Goal: Transaction & Acquisition: Purchase product/service

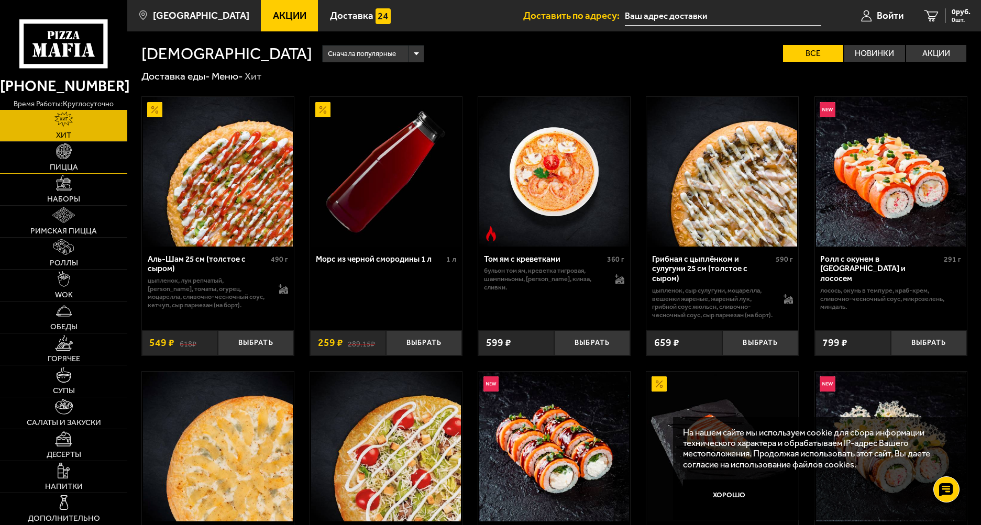
click at [53, 151] on link "Пицца" at bounding box center [63, 157] width 127 height 31
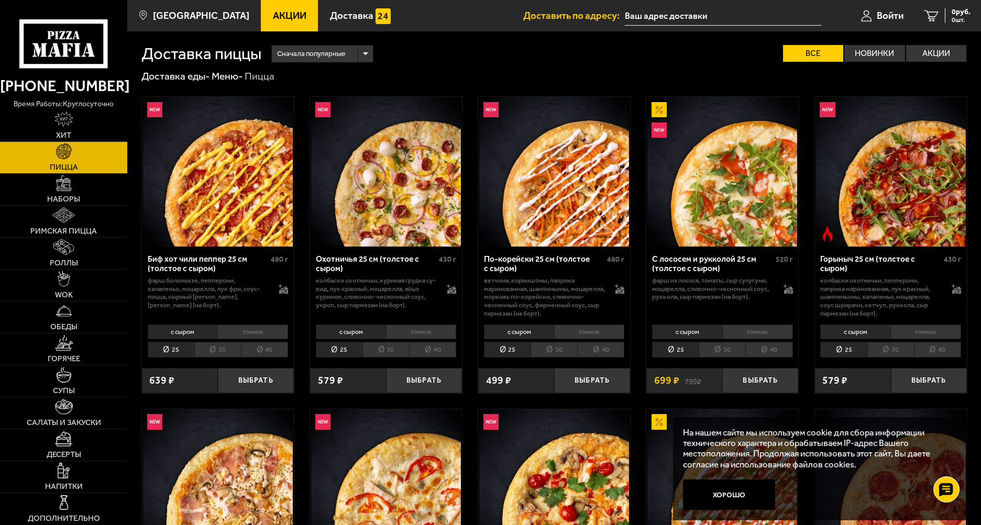
click at [430, 350] on li "40" at bounding box center [432, 350] width 47 height 16
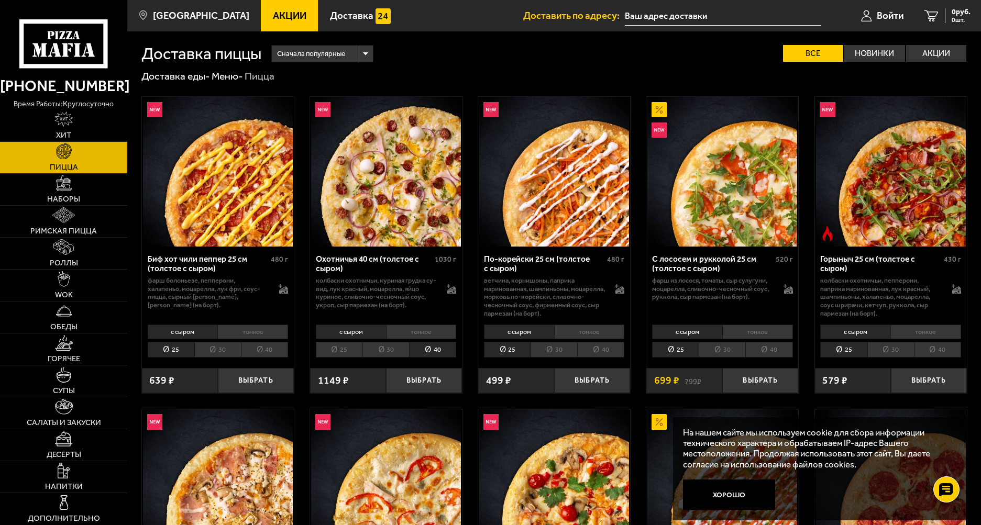
click at [378, 347] on li "30" at bounding box center [385, 350] width 47 height 16
click at [336, 349] on li "25" at bounding box center [339, 350] width 47 height 16
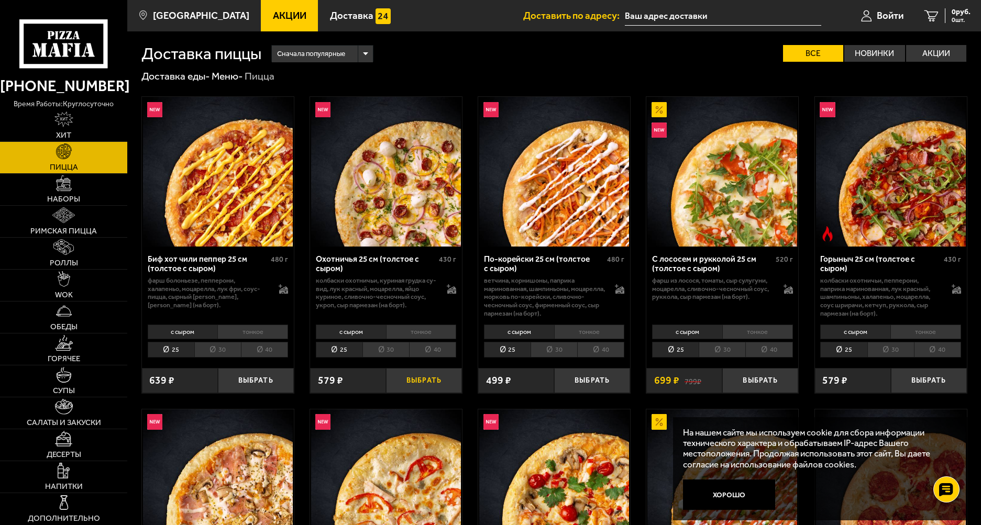
click at [402, 378] on button "Выбрать" at bounding box center [424, 380] width 76 height 25
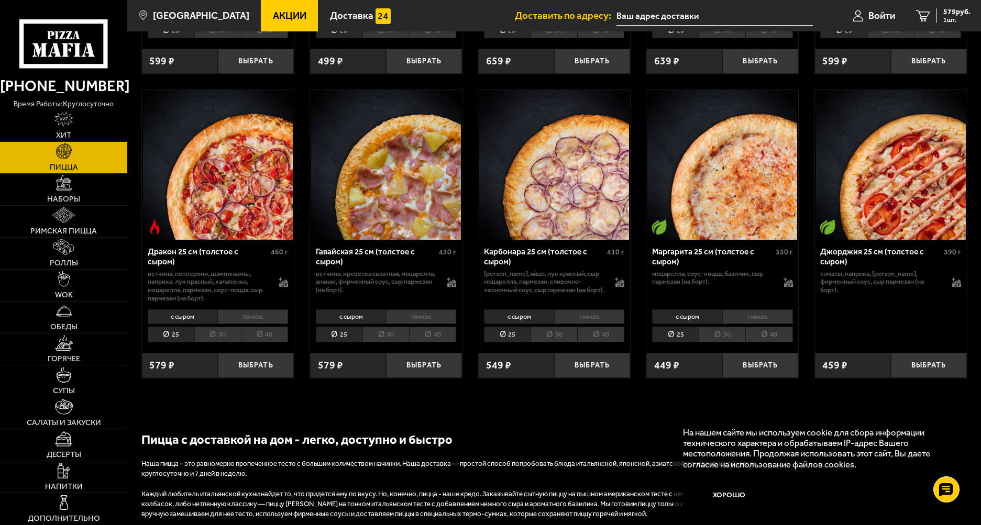
scroll to position [1885, 0]
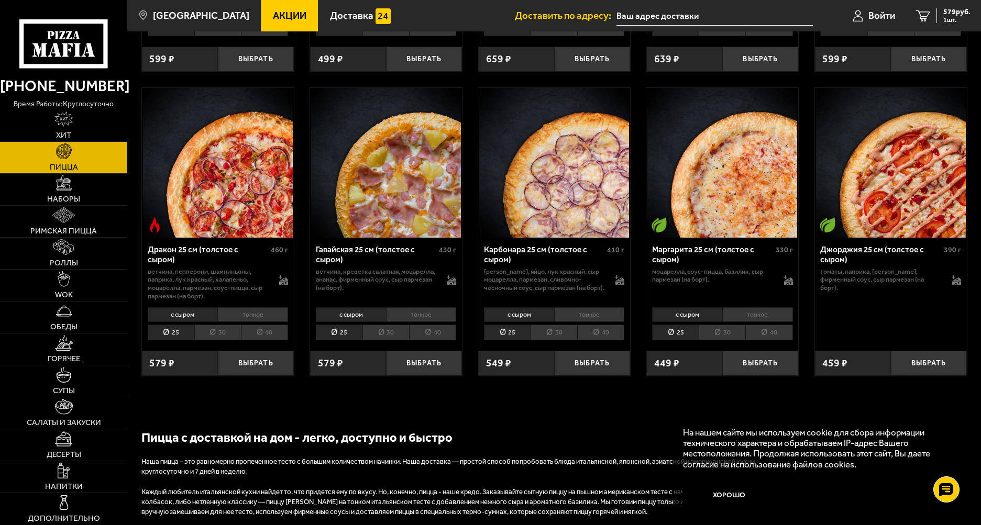
click at [224, 341] on li "30" at bounding box center [217, 333] width 47 height 16
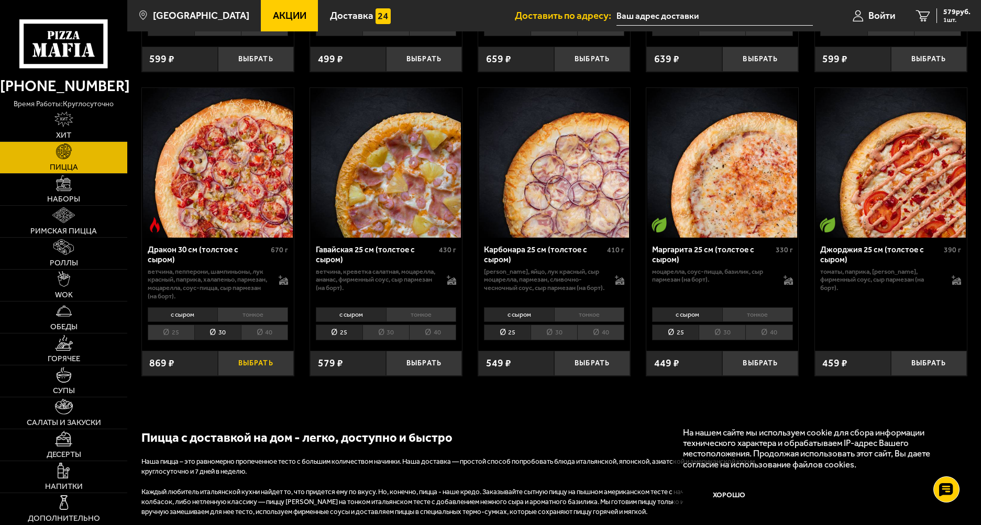
click at [252, 369] on button "Выбрать" at bounding box center [256, 363] width 76 height 25
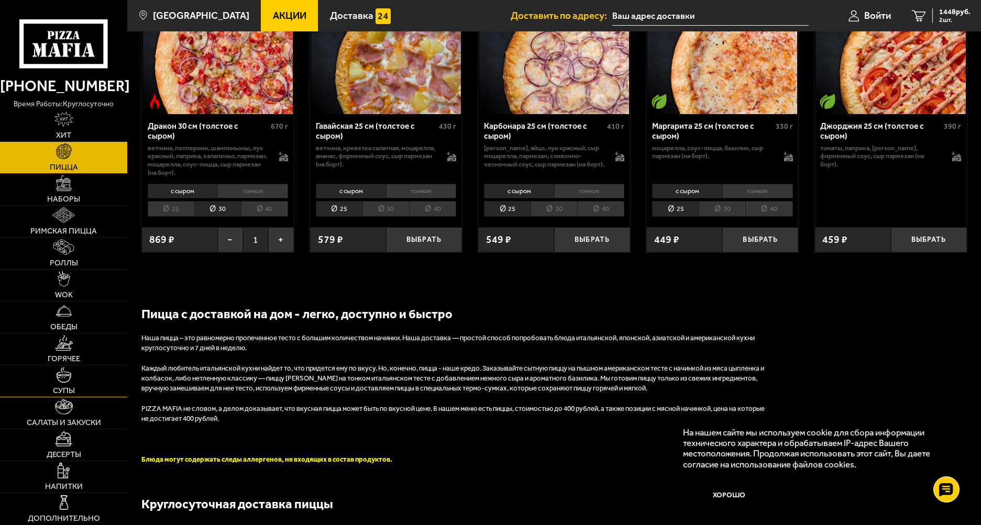
scroll to position [2042, 0]
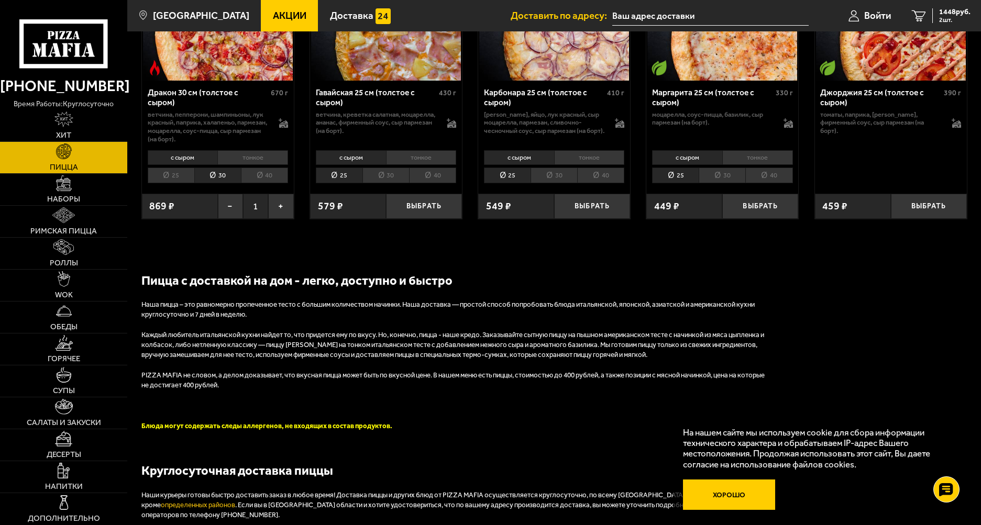
click at [732, 493] on button "Хорошо" at bounding box center [729, 495] width 92 height 31
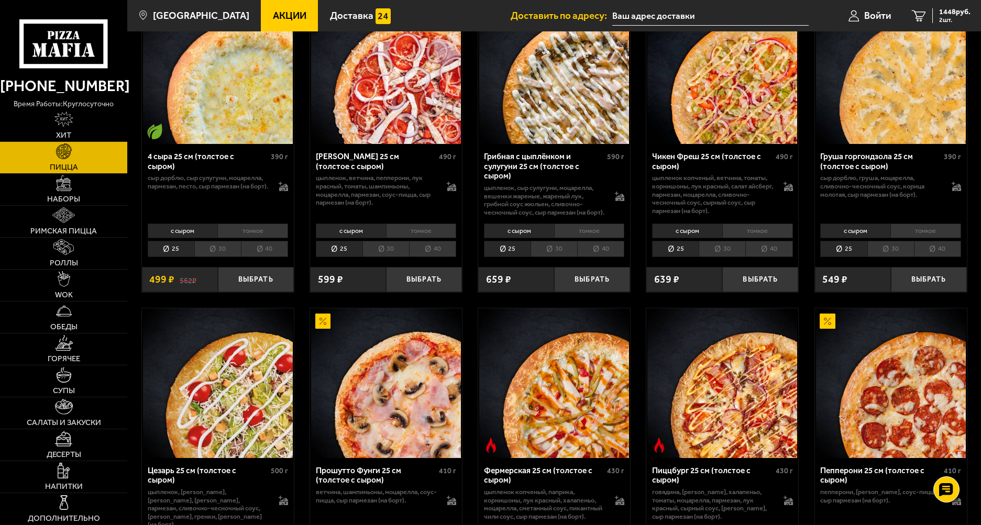
scroll to position [628, 0]
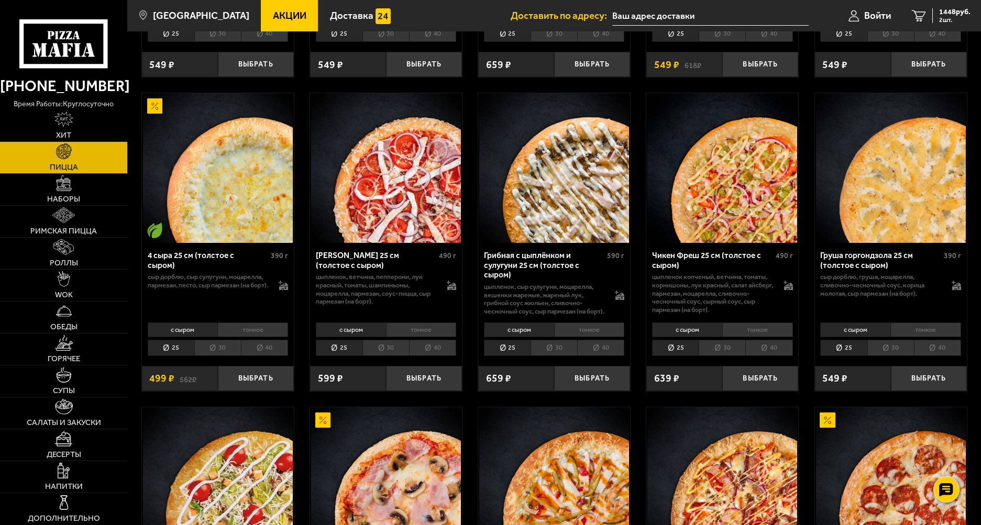
click at [710, 12] on input "text" at bounding box center [710, 15] width 196 height 19
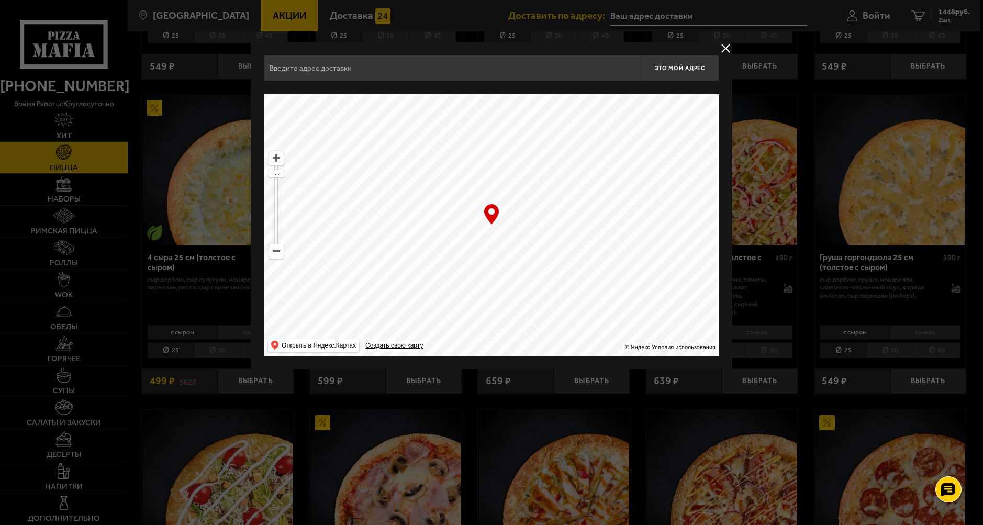
drag, startPoint x: 491, startPoint y: 177, endPoint x: 670, endPoint y: 241, distance: 190.6
click at [670, 241] on ymaps at bounding box center [492, 225] width 456 height 262
drag, startPoint x: 373, startPoint y: 200, endPoint x: 721, endPoint y: 257, distance: 351.8
click at [696, 257] on ymaps at bounding box center [492, 225] width 456 height 262
drag, startPoint x: 499, startPoint y: 219, endPoint x: 931, endPoint y: 209, distance: 431.6
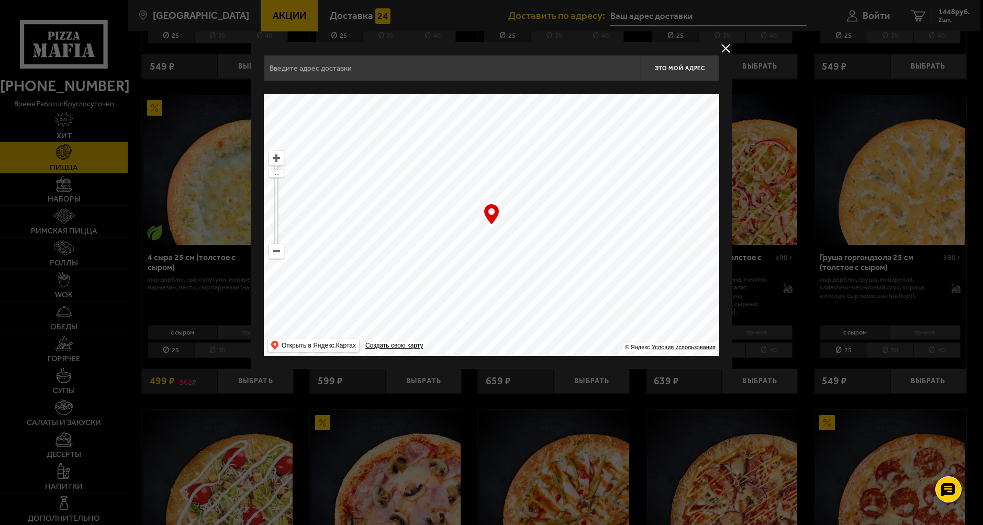
drag, startPoint x: 412, startPoint y: 249, endPoint x: 835, endPoint y: 185, distance: 428.4
drag, startPoint x: 381, startPoint y: 253, endPoint x: 710, endPoint y: 194, distance: 333.6
click at [683, 198] on ymaps at bounding box center [492, 225] width 456 height 262
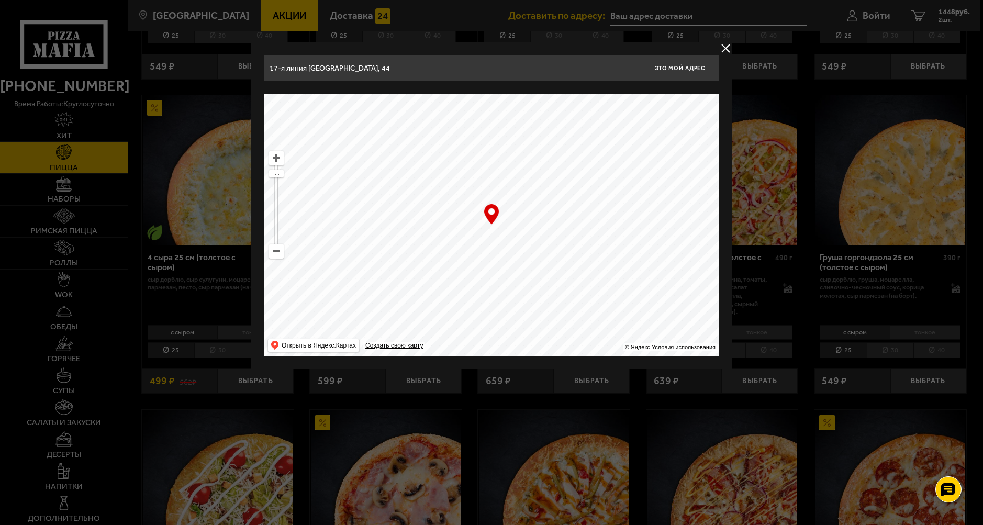
drag, startPoint x: 367, startPoint y: 264, endPoint x: 665, endPoint y: 169, distance: 313.5
click at [639, 175] on ymaps at bounding box center [492, 225] width 456 height 262
drag, startPoint x: 426, startPoint y: 275, endPoint x: 630, endPoint y: 186, distance: 222.3
click at [624, 189] on ymaps at bounding box center [492, 225] width 456 height 262
drag, startPoint x: 603, startPoint y: 191, endPoint x: 735, endPoint y: 212, distance: 133.6
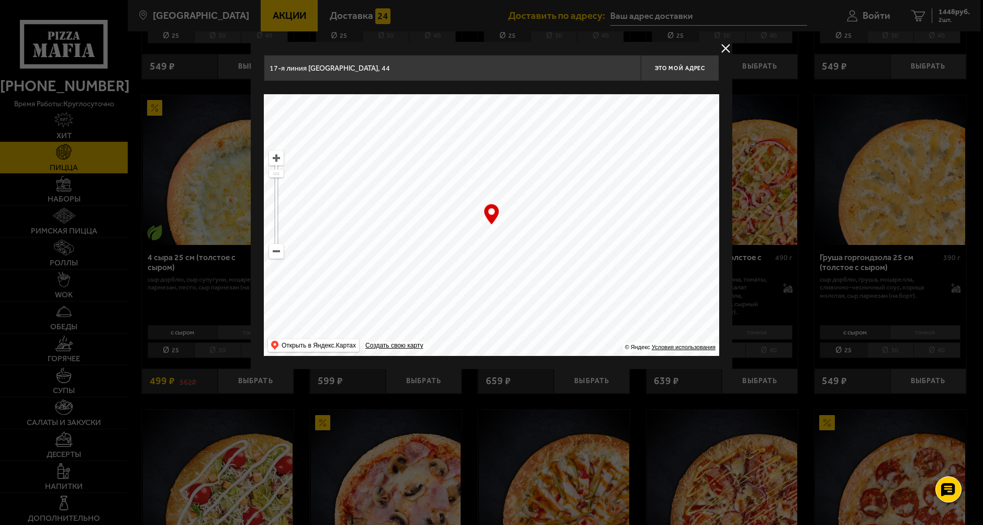
drag, startPoint x: 592, startPoint y: 228, endPoint x: 446, endPoint y: 299, distance: 162.5
click at [455, 294] on ymaps at bounding box center [492, 225] width 456 height 262
drag, startPoint x: 605, startPoint y: 204, endPoint x: 673, endPoint y: 202, distance: 67.6
click at [673, 202] on ymaps at bounding box center [492, 225] width 456 height 262
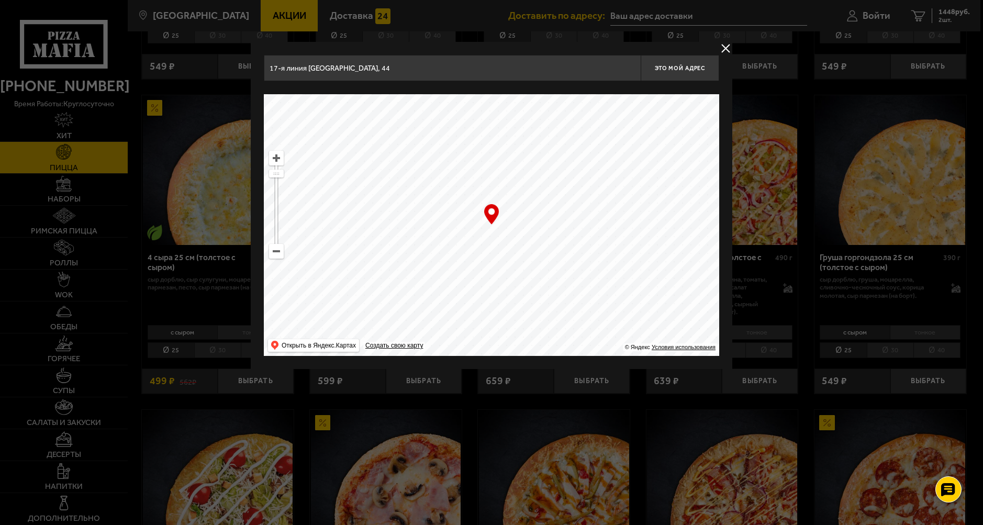
type input "[STREET_ADDRESS][PERSON_NAME]"
click at [670, 71] on span "Это мой адрес" at bounding box center [680, 68] width 50 height 7
type input "[STREET_ADDRESS][PERSON_NAME]"
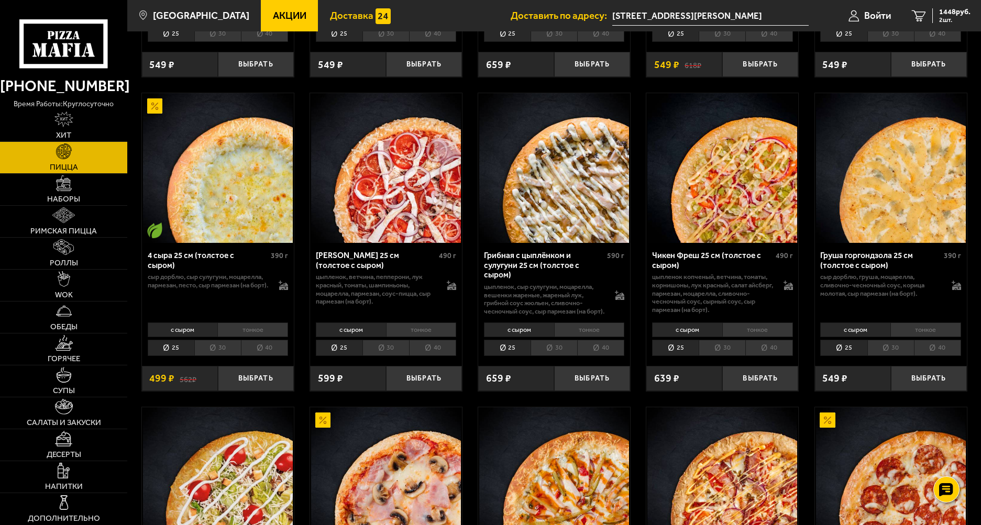
click at [330, 13] on span "Доставка" at bounding box center [351, 16] width 43 height 10
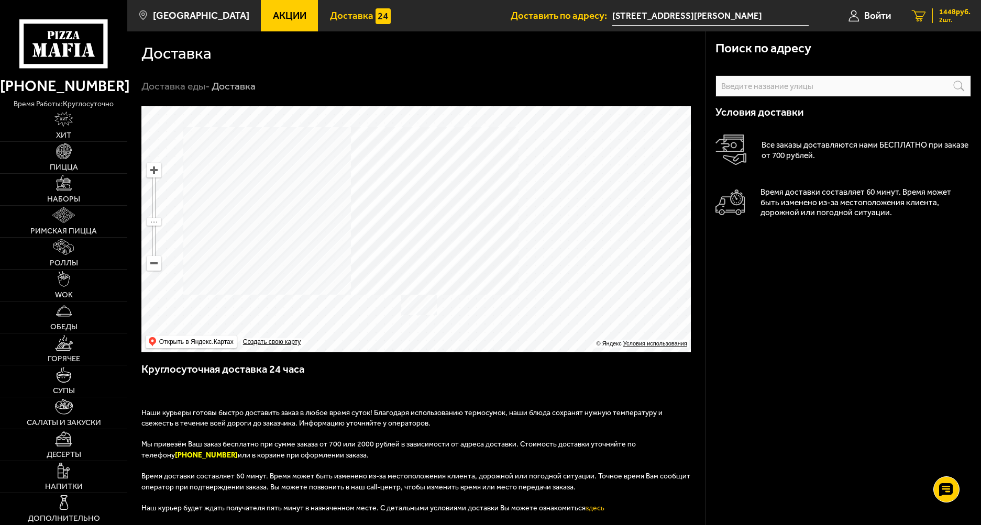
click at [959, 17] on span "2 шт." at bounding box center [954, 20] width 31 height 6
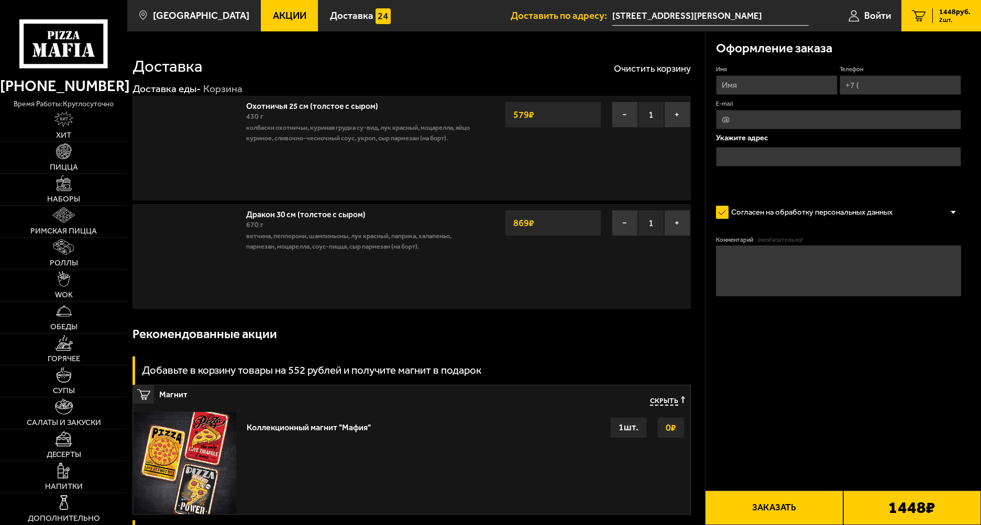
type input "[STREET_ADDRESS][PERSON_NAME]"
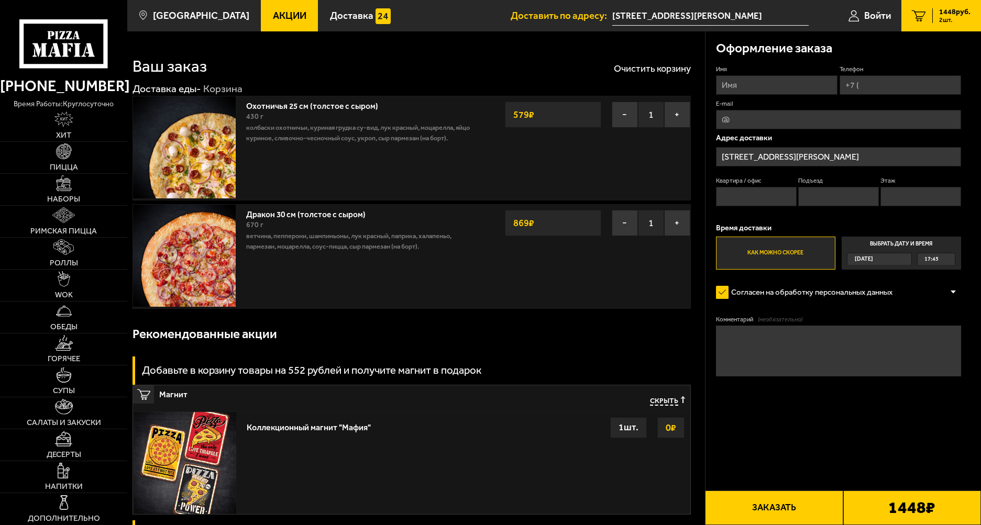
click at [896, 262] on div "[DATE]" at bounding box center [873, 259] width 53 height 12
click at [0, 0] on input "Выбрать дату и время [DATE] 17:45" at bounding box center [0, 0] width 0 height 0
click at [927, 260] on span "17:45" at bounding box center [931, 259] width 14 height 12
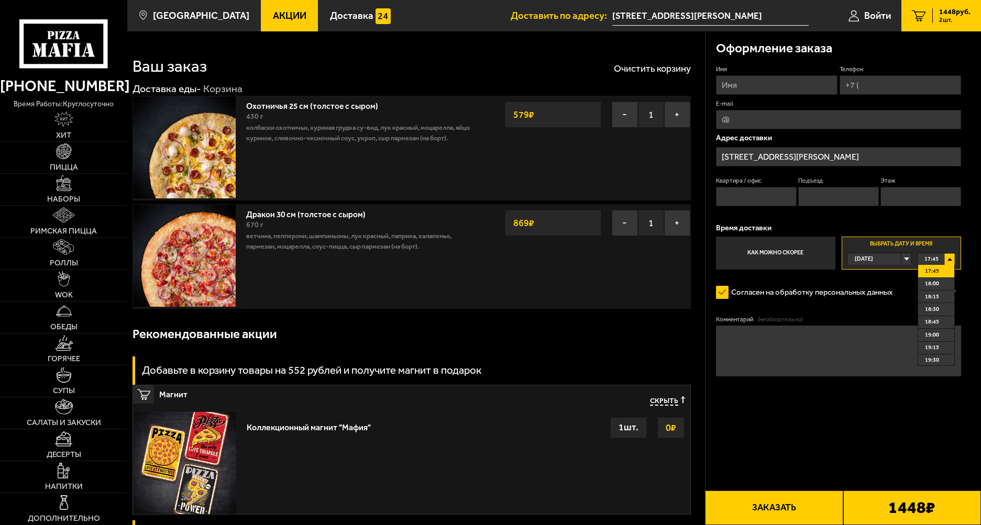
click at [937, 238] on label "Выбрать дату и время [DATE] 17:45 17:45 18:00 18:15 18:30 18:45 19:00 19:15 19:…" at bounding box center [901, 253] width 119 height 32
click at [943, 213] on div "Имя Телефон E-mail Адрес доставки [STREET_ADDRESS][PERSON_NAME] Квартира / офис…" at bounding box center [838, 167] width 245 height 204
click at [779, 85] on input "Имя" at bounding box center [776, 84] width 121 height 19
type input "[PERSON_NAME]"
click at [883, 87] on input "Телефон" at bounding box center [899, 84] width 121 height 19
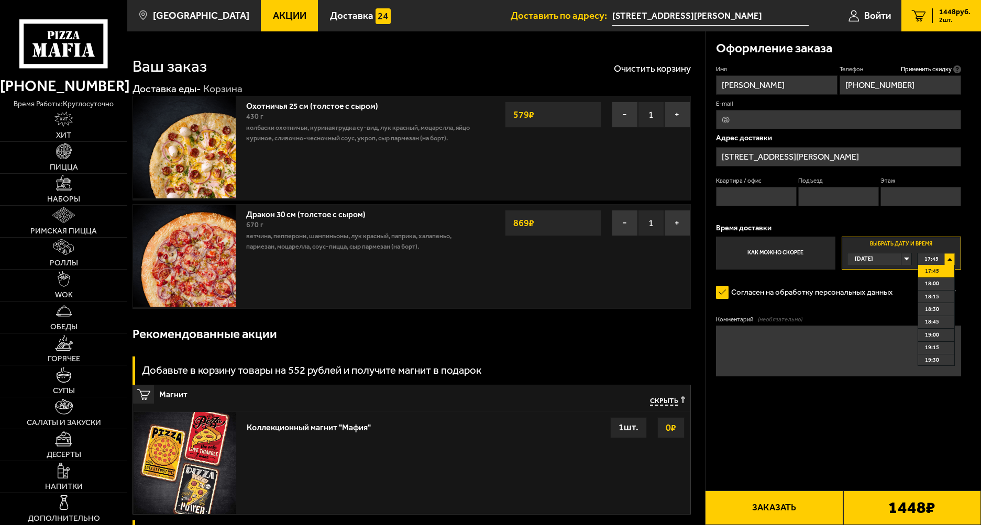
type input "[PHONE_NUMBER]"
click at [814, 126] on input "E-mail" at bounding box center [838, 119] width 245 height 19
click at [735, 201] on input "Квартира / офис" at bounding box center [756, 196] width 81 height 19
type input "256"
click at [805, 192] on input "Подъезд" at bounding box center [838, 196] width 81 height 19
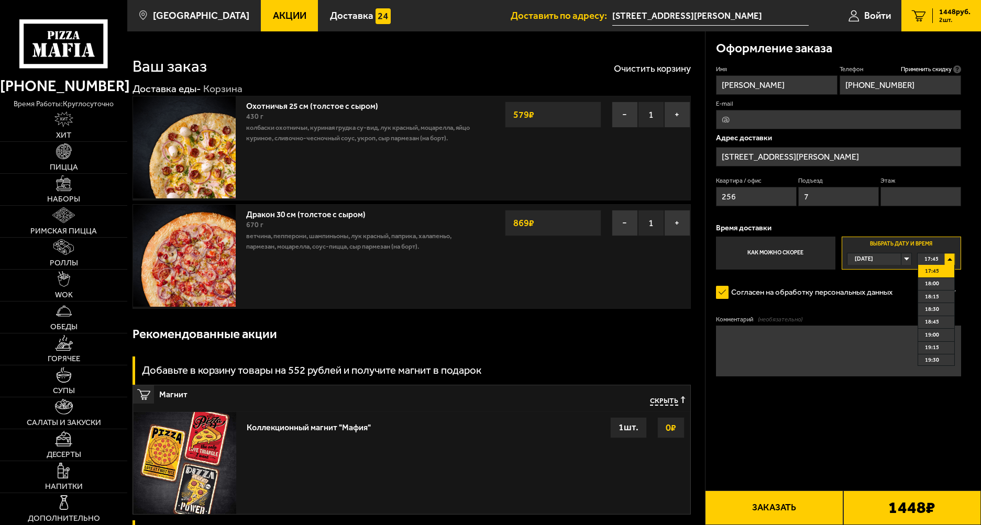
type input "7"
click at [908, 196] on input "Этаж" at bounding box center [920, 196] width 81 height 19
type input "12"
click at [636, 431] on div "1 шт." at bounding box center [628, 427] width 37 height 21
click at [670, 424] on strong "0 ₽" at bounding box center [671, 428] width 16 height 20
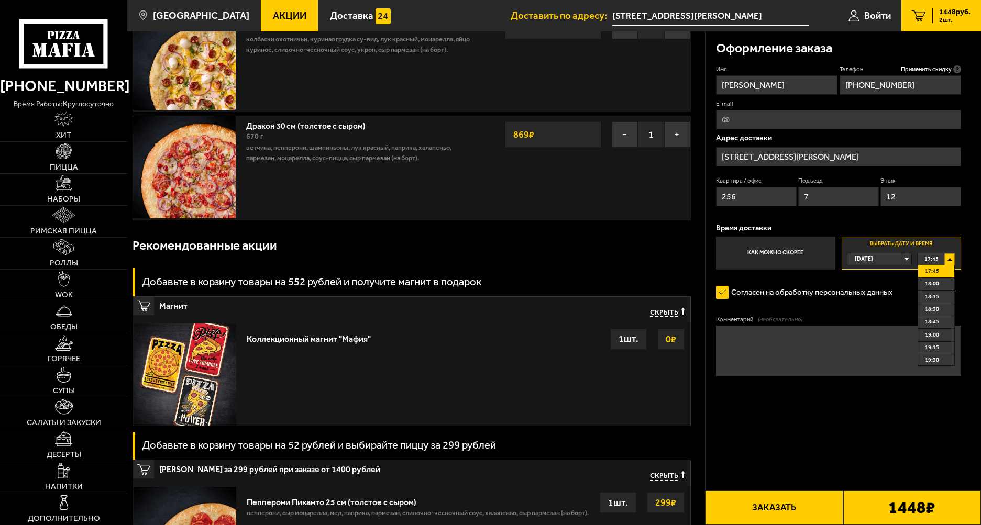
scroll to position [105, 0]
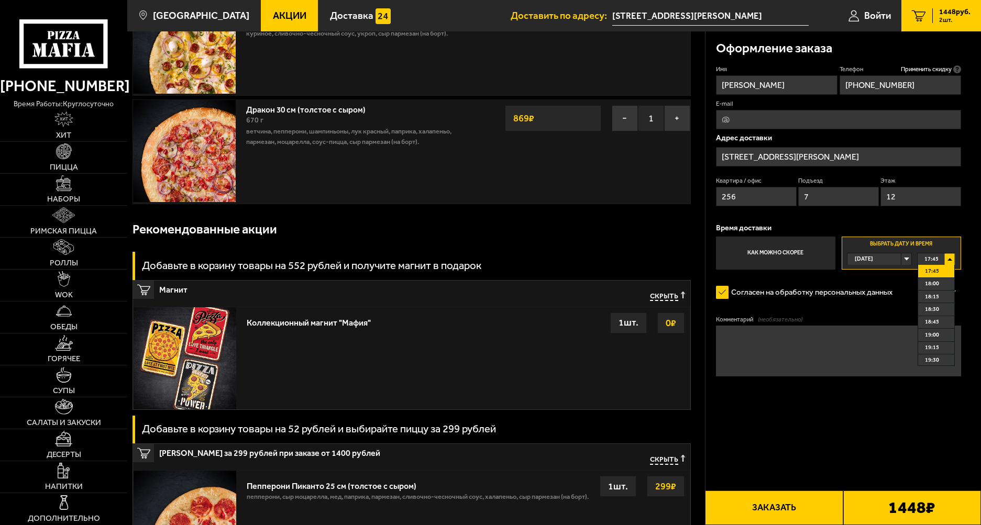
click at [663, 320] on strong "0 ₽" at bounding box center [671, 323] width 16 height 20
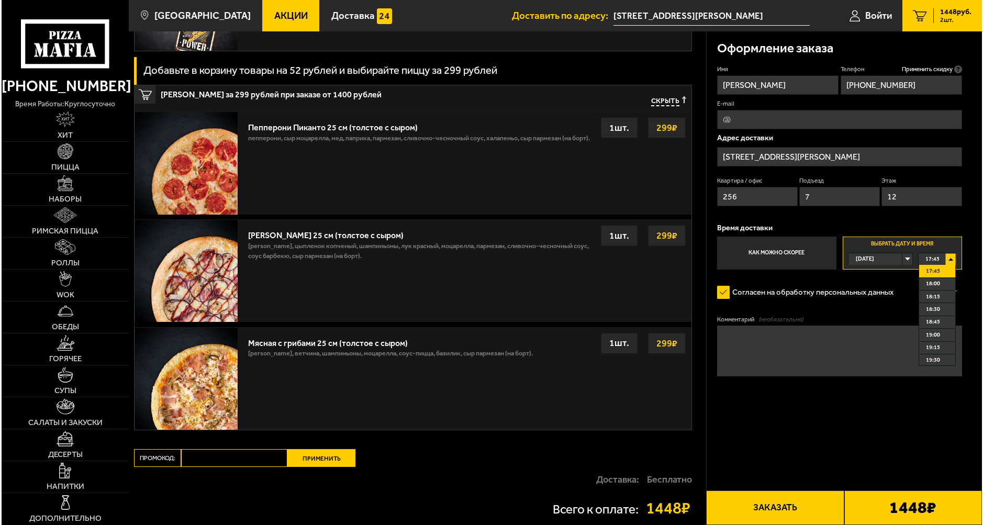
scroll to position [568, 0]
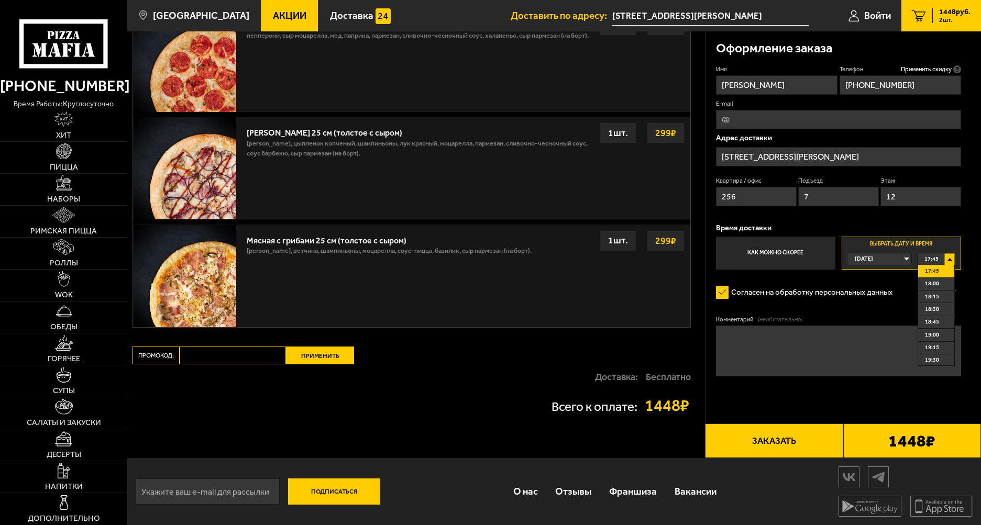
click at [207, 355] on input "Промокод:" at bounding box center [233, 356] width 106 height 18
paste input "PIZZA50"
type input "PIZZA50"
click at [311, 354] on button "Применить" at bounding box center [320, 356] width 68 height 18
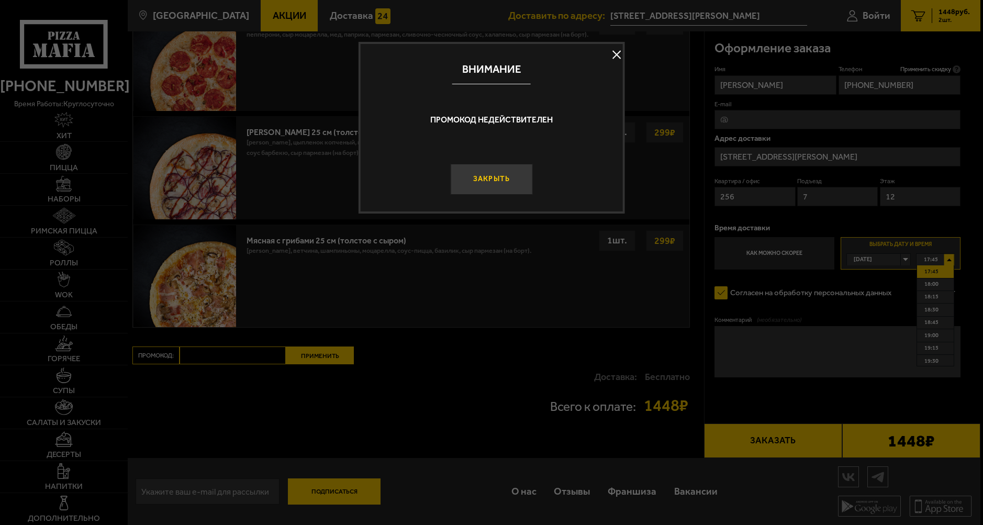
click at [517, 178] on button "Закрыть" at bounding box center [492, 179] width 82 height 31
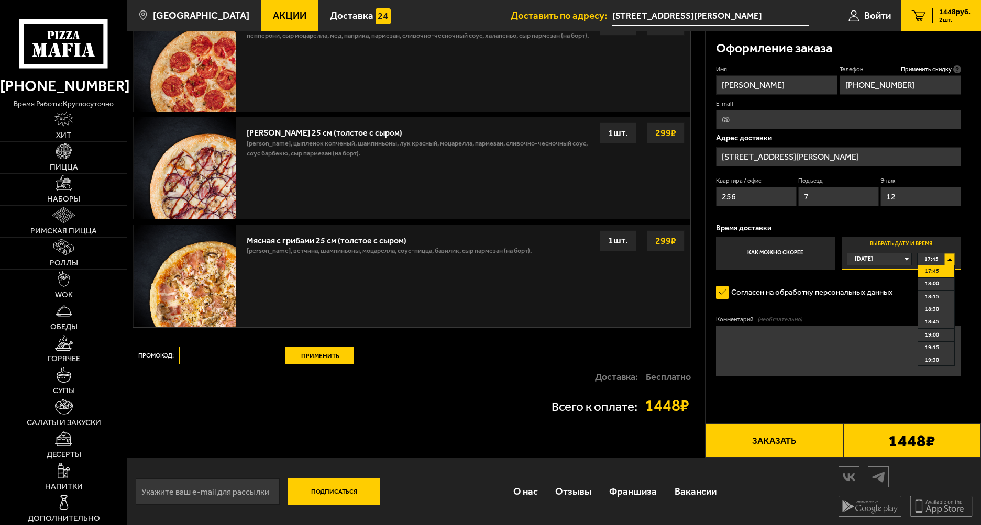
click at [781, 441] on button "Заказать" at bounding box center [774, 441] width 138 height 35
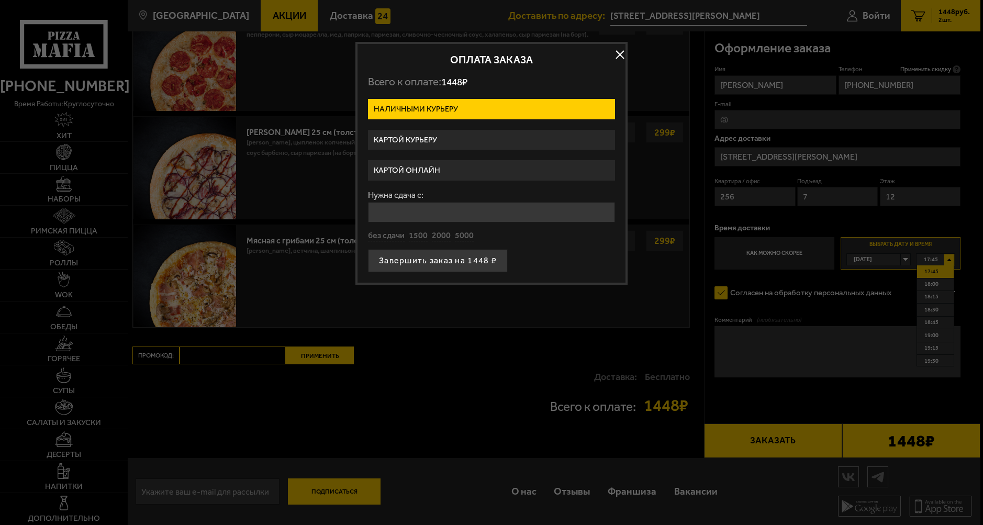
click at [453, 136] on label "Картой курьеру" at bounding box center [491, 140] width 247 height 20
click at [0, 0] on input "Картой курьеру" at bounding box center [0, 0] width 0 height 0
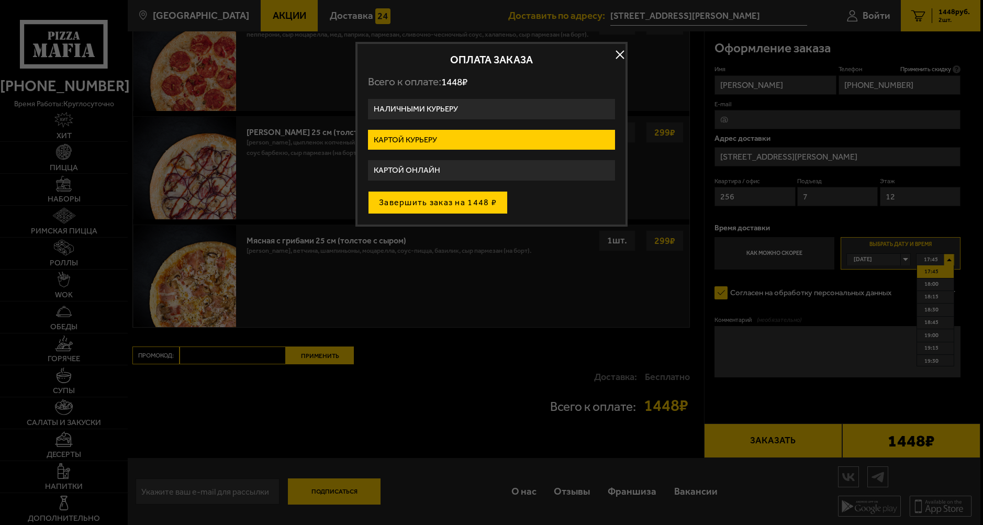
click at [476, 206] on button "Завершить заказ на 1448 ₽" at bounding box center [438, 202] width 140 height 23
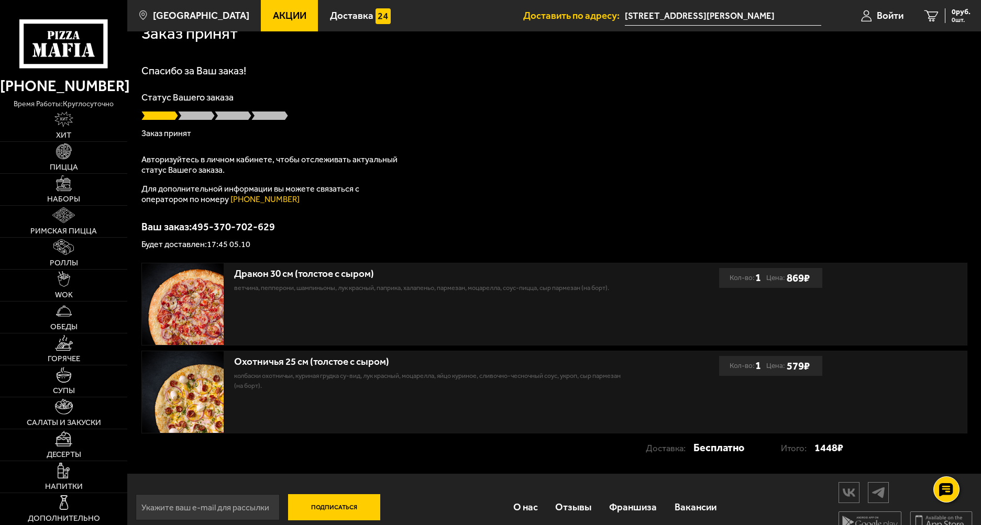
scroll to position [37, 0]
